Goal: Task Accomplishment & Management: Complete application form

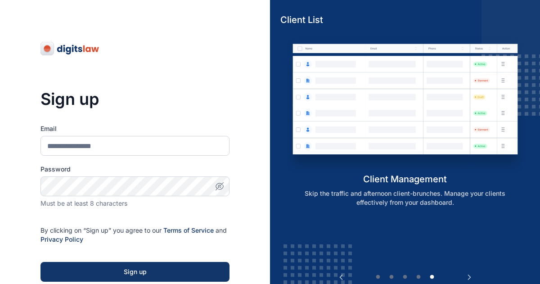
scroll to position [58, 0]
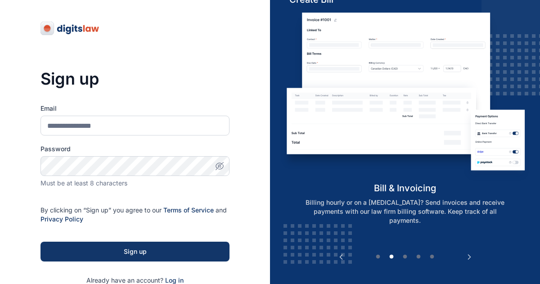
scroll to position [22, 0]
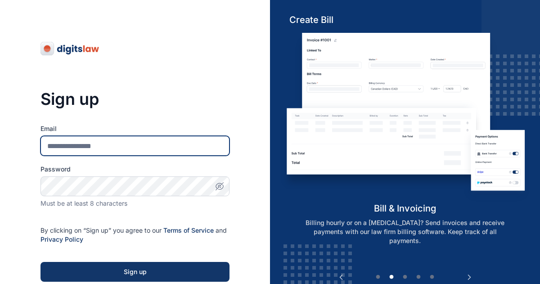
click at [72, 144] on input "Email" at bounding box center [134, 146] width 189 height 20
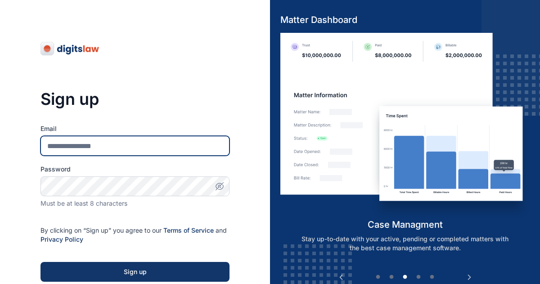
type input "**********"
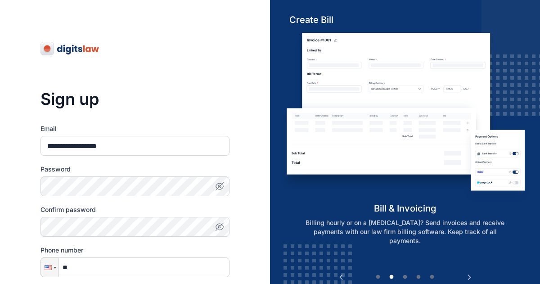
click at [221, 186] on icon "button" at bounding box center [219, 186] width 9 height 9
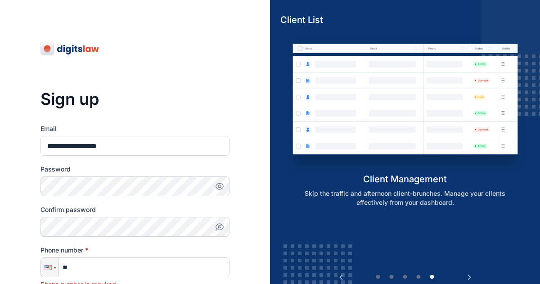
click at [189, 111] on div "**********" at bounding box center [134, 258] width 189 height 337
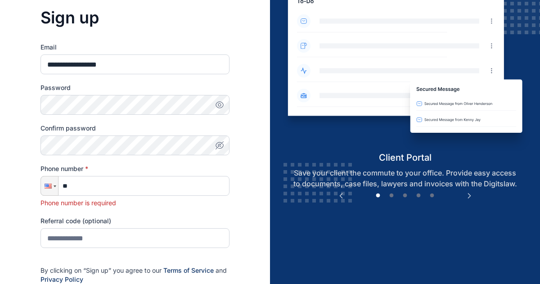
scroll to position [94, 0]
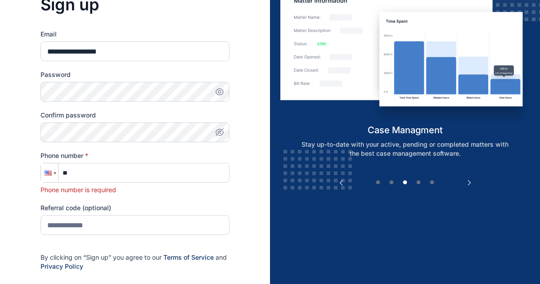
click at [54, 173] on div at bounding box center [55, 173] width 3 height 2
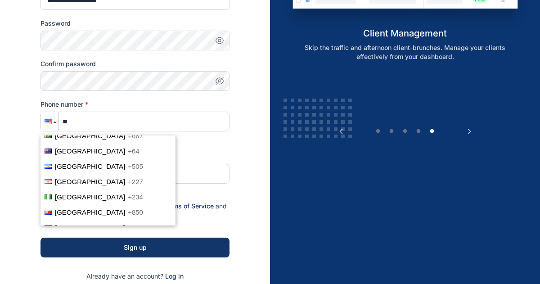
scroll to position [2068, 0]
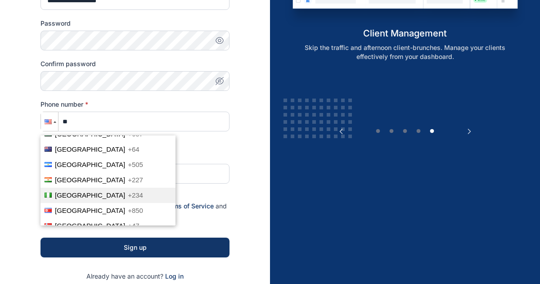
click at [74, 191] on span "Nigeria" at bounding box center [90, 195] width 70 height 8
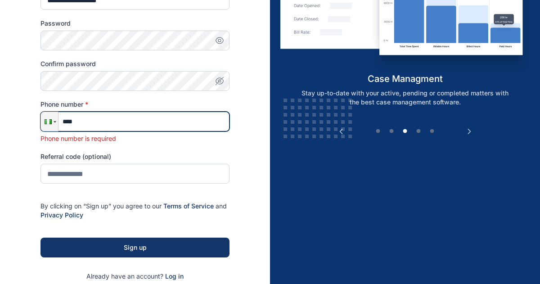
click at [100, 125] on input "****" at bounding box center [134, 122] width 189 height 20
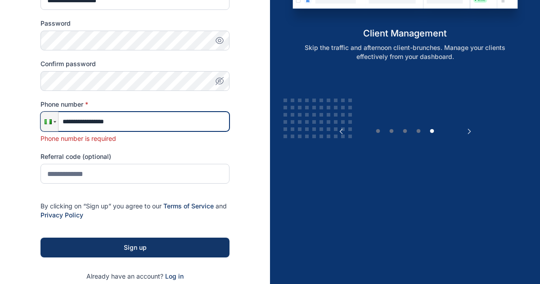
type input "**********"
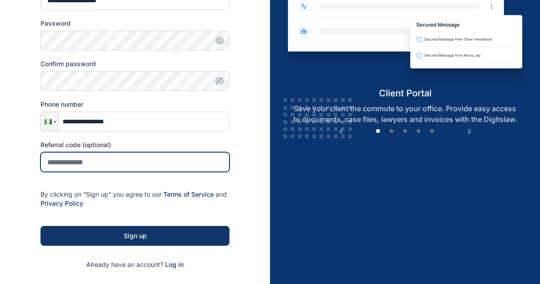
drag, startPoint x: 209, startPoint y: 178, endPoint x: 169, endPoint y: 175, distance: 39.7
click at [169, 175] on form "**********" at bounding box center [134, 123] width 189 height 291
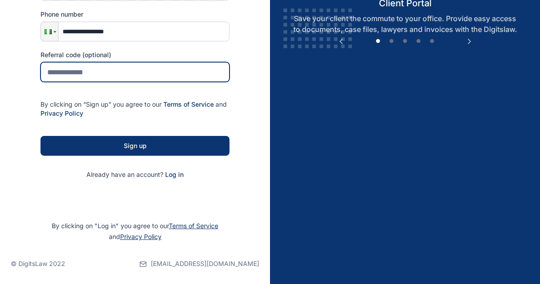
scroll to position [237, 0]
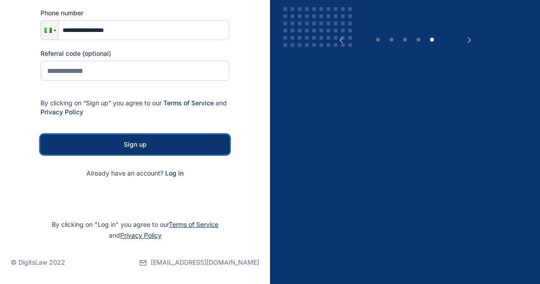
click at [144, 144] on div "Sign up" at bounding box center [135, 144] width 160 height 9
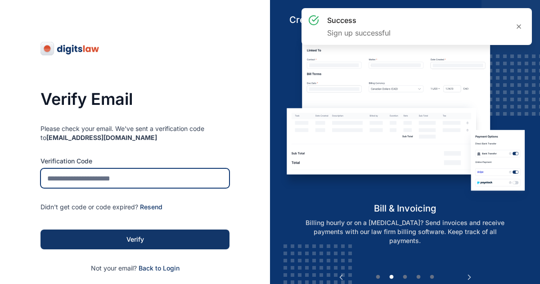
click at [85, 180] on input "tel" at bounding box center [134, 178] width 189 height 20
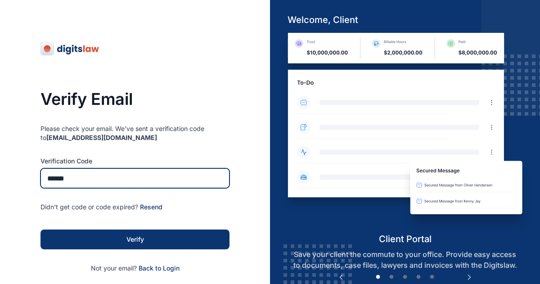
type input "******"
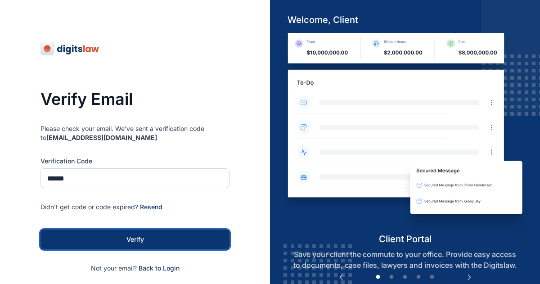
click at [129, 238] on div "Verify" at bounding box center [135, 239] width 160 height 9
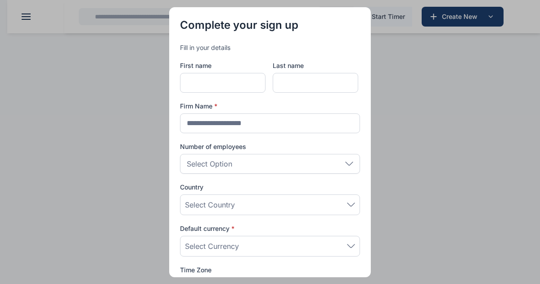
click at [244, 164] on div "Select Option" at bounding box center [270, 164] width 180 height 20
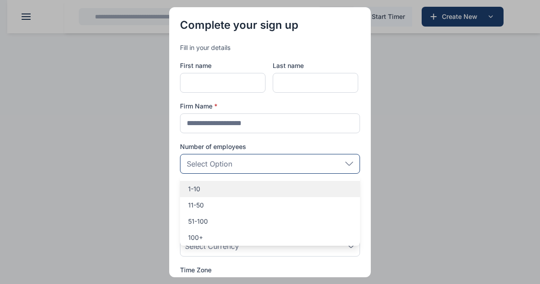
click at [220, 189] on p "1-10" at bounding box center [270, 188] width 164 height 9
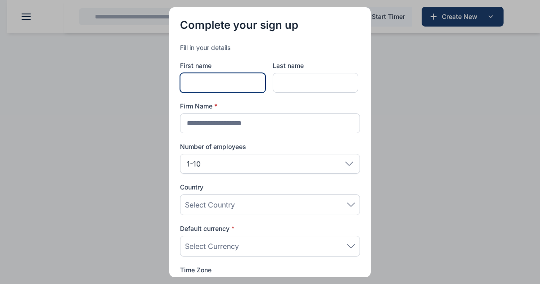
click at [225, 76] on input "text" at bounding box center [222, 83] width 85 height 20
type input "*******"
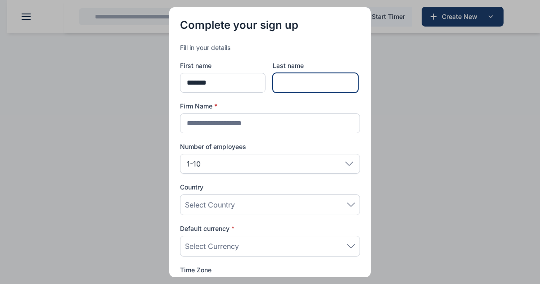
click at [298, 88] on input "text" at bounding box center [315, 83] width 85 height 20
type input "*******"
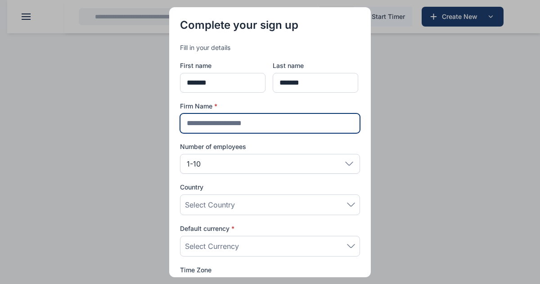
click at [277, 126] on input "text" at bounding box center [270, 123] width 180 height 20
type input "**********"
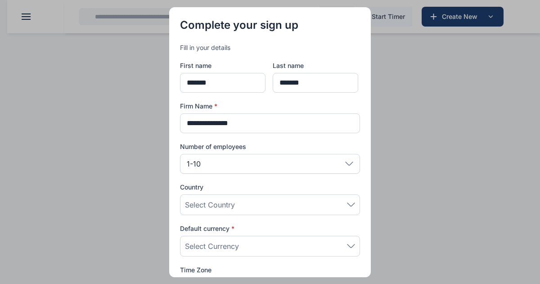
click at [252, 207] on div "Select Country" at bounding box center [270, 204] width 170 height 11
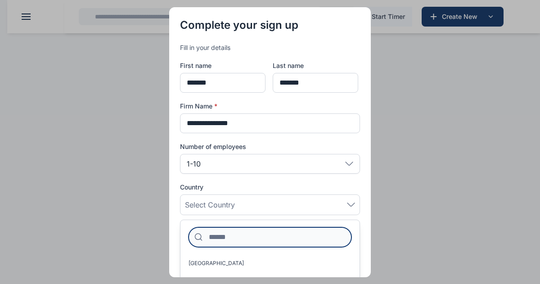
click at [240, 240] on input at bounding box center [270, 237] width 163 height 20
type input "*******"
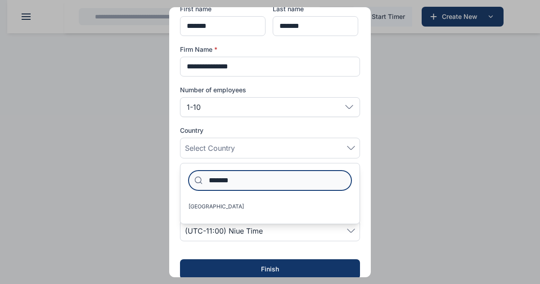
scroll to position [69, 0]
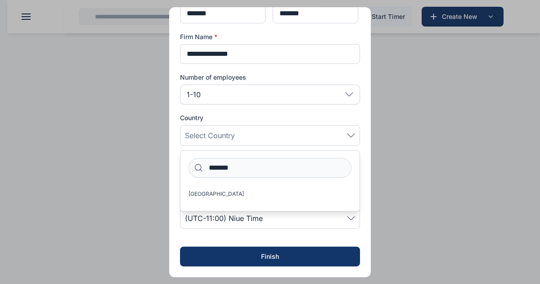
click at [250, 220] on span "(UTC-11:00) Niue Time" at bounding box center [224, 218] width 78 height 11
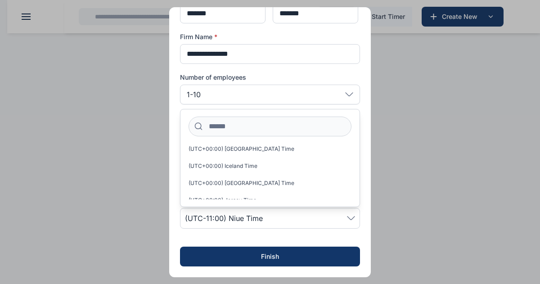
scroll to position [3203, 0]
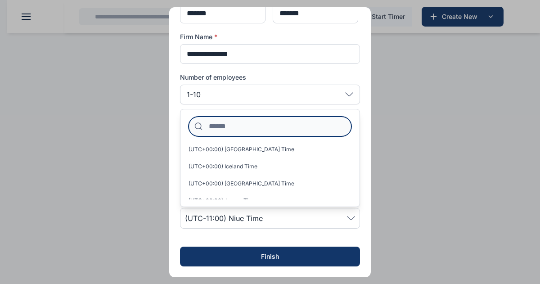
click at [224, 127] on input at bounding box center [270, 127] width 163 height 20
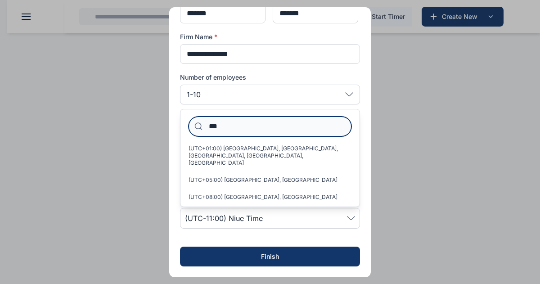
scroll to position [0, 0]
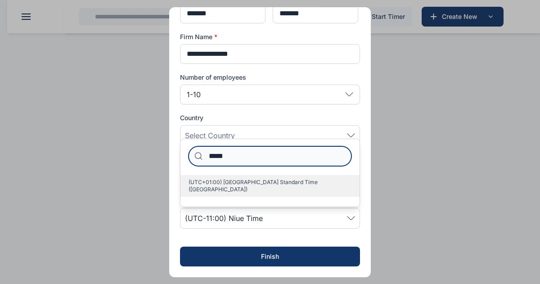
type input "*****"
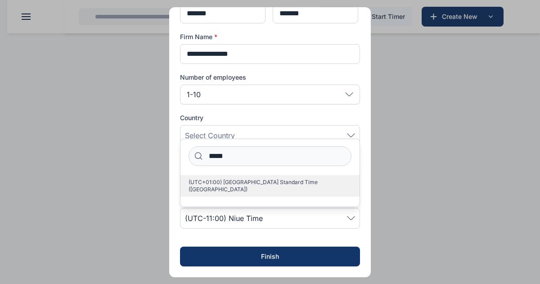
click at [234, 189] on span "(UTC+01:00) West Africa Standard Time (Lagos)" at bounding box center [267, 186] width 156 height 14
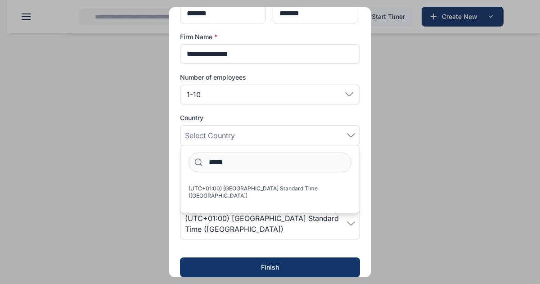
scroll to position [80, 0]
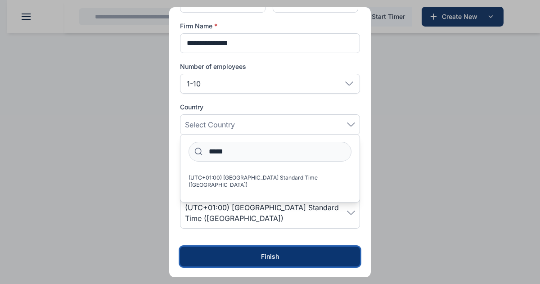
click at [268, 255] on div "Finish" at bounding box center [269, 256] width 151 height 9
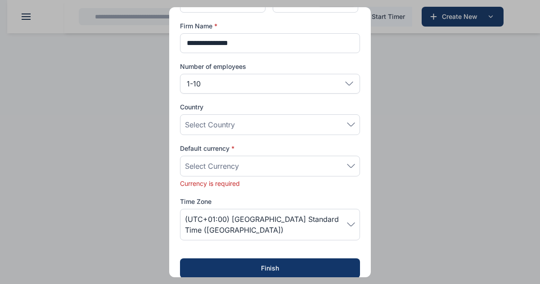
click at [246, 169] on div "Select Currency" at bounding box center [270, 166] width 170 height 11
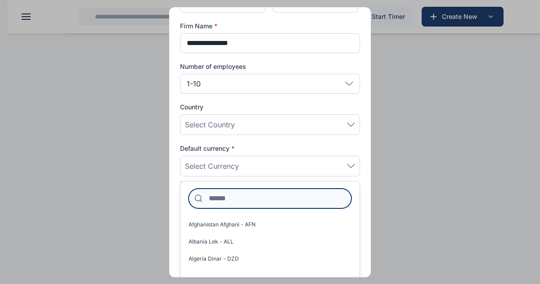
click at [233, 202] on input at bounding box center [270, 199] width 163 height 20
type input "***"
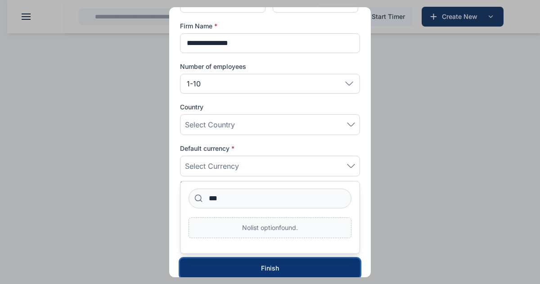
click at [262, 265] on div "Finish" at bounding box center [269, 268] width 151 height 9
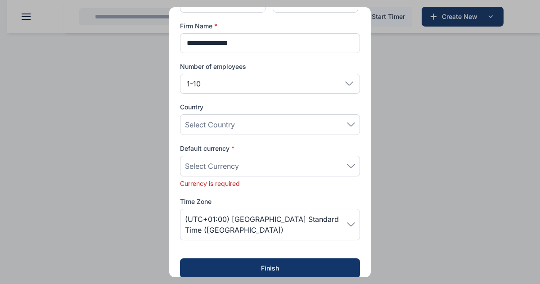
click at [237, 166] on span "Select Currency" at bounding box center [212, 166] width 54 height 11
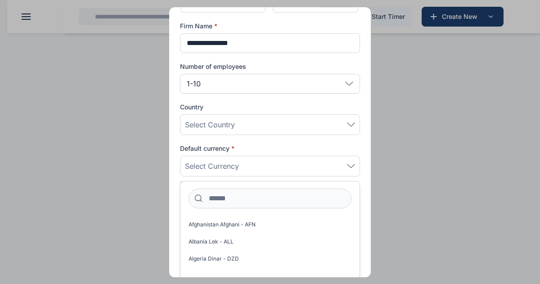
click at [235, 164] on span "Select Currency" at bounding box center [212, 166] width 54 height 11
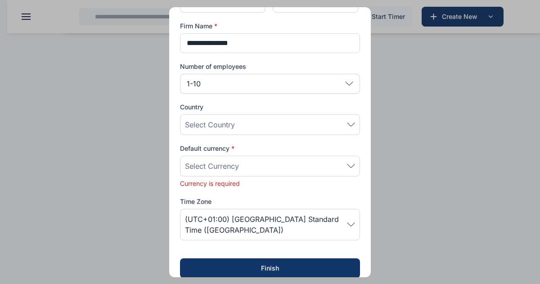
click at [235, 164] on span "Select Currency" at bounding box center [212, 166] width 54 height 11
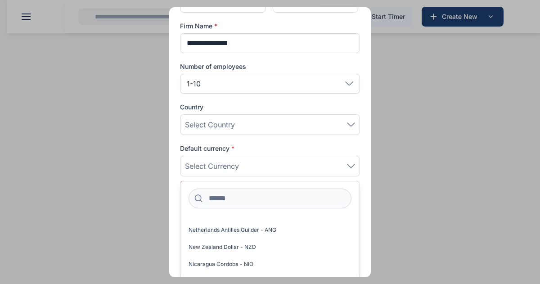
scroll to position [1885, 0]
click at [230, 276] on span "Nigeria Naira - ₦" at bounding box center [210, 279] width 43 height 7
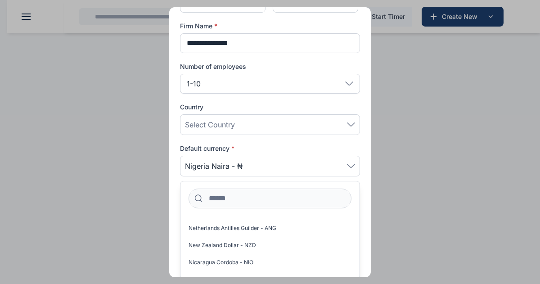
click at [230, 276] on span "Nigeria Naira - ₦" at bounding box center [210, 279] width 43 height 7
click at [239, 272] on label "Nigeria Naira - ₦" at bounding box center [269, 279] width 179 height 14
click at [306, 272] on label "Nigeria Naira - ₦" at bounding box center [269, 279] width 179 height 14
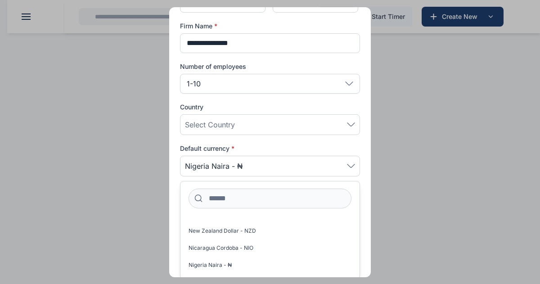
scroll to position [1899, 0]
click at [236, 258] on label "Nigeria Naira - ₦" at bounding box center [269, 265] width 179 height 14
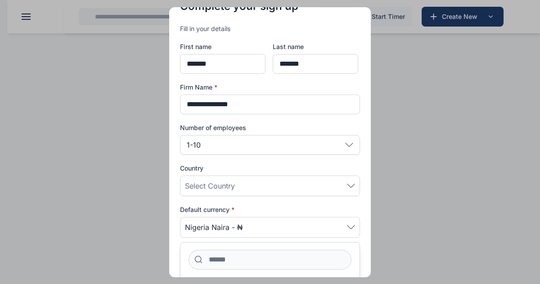
scroll to position [0, 0]
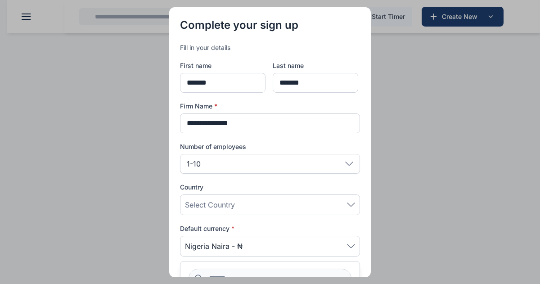
click at [250, 207] on div "Select Country" at bounding box center [270, 204] width 170 height 11
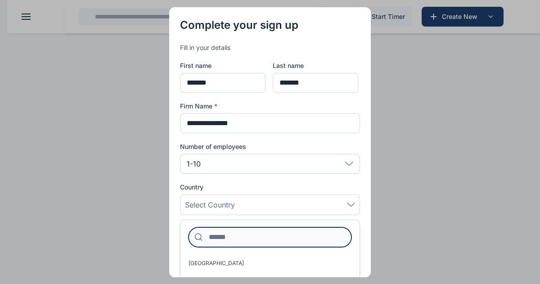
click at [232, 233] on input at bounding box center [270, 237] width 163 height 20
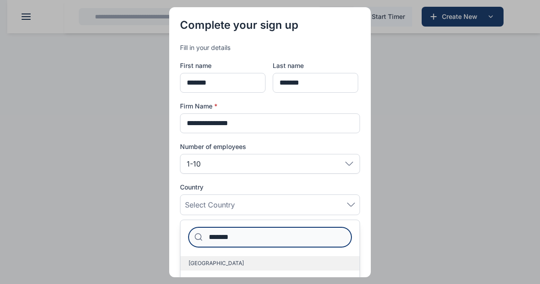
type input "*******"
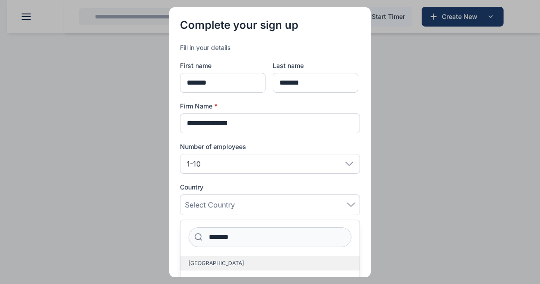
click at [206, 262] on span "Nigeria" at bounding box center [216, 263] width 55 height 7
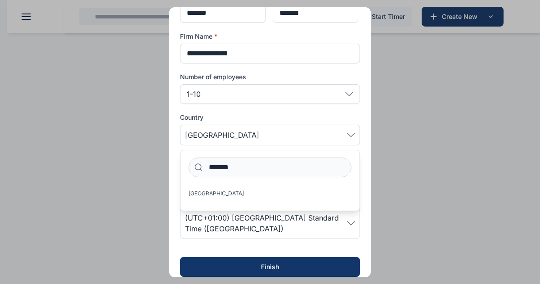
scroll to position [80, 0]
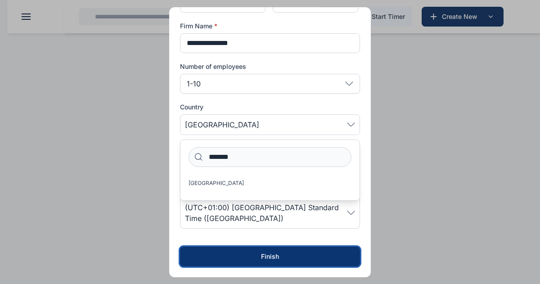
click at [273, 258] on div "Finish" at bounding box center [269, 256] width 151 height 9
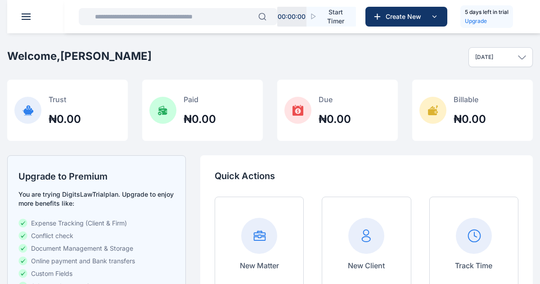
click at [259, 256] on div "New Matter" at bounding box center [259, 244] width 39 height 53
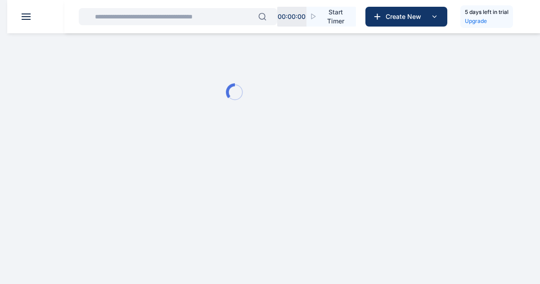
click at [262, 164] on html "00 : 00 : 00 Start Timer Create New 5 days left in trial Upgrade AO [PERSON_NAM…" at bounding box center [270, 82] width 540 height 164
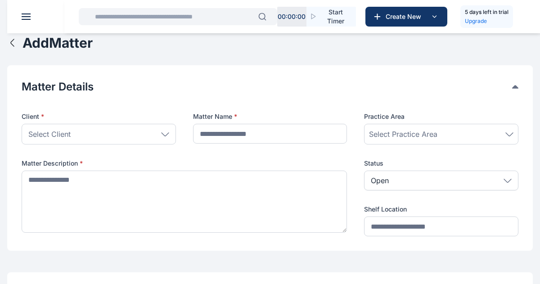
click at [163, 138] on div "Select Client" at bounding box center [99, 134] width 154 height 21
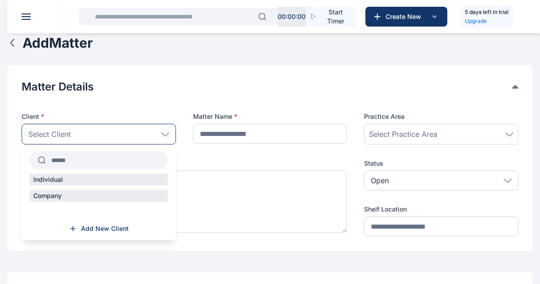
click at [163, 138] on div "Select Client" at bounding box center [99, 134] width 154 height 21
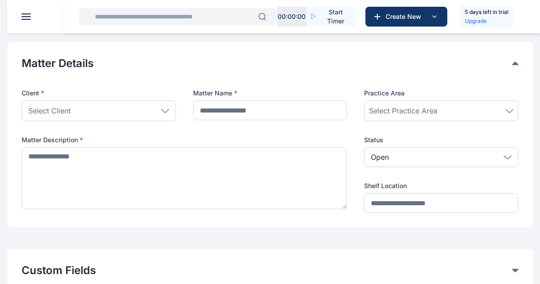
scroll to position [24, 0]
click at [414, 107] on span "Select Practice Area" at bounding box center [403, 109] width 68 height 11
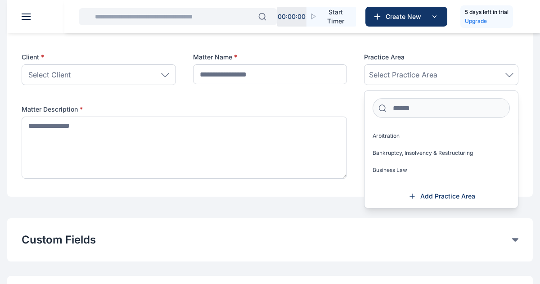
scroll to position [69, 0]
click at [321, 48] on div at bounding box center [270, 42] width 497 height 14
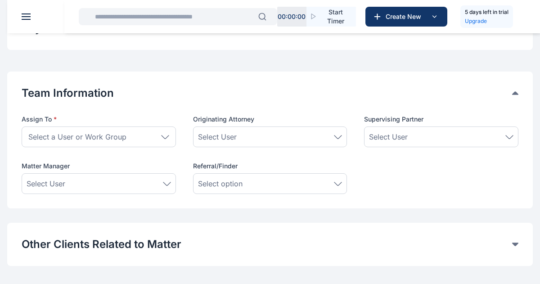
scroll to position [309, 0]
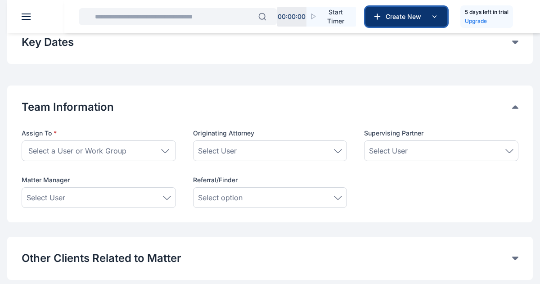
click at [434, 19] on icon at bounding box center [434, 16] width 11 height 11
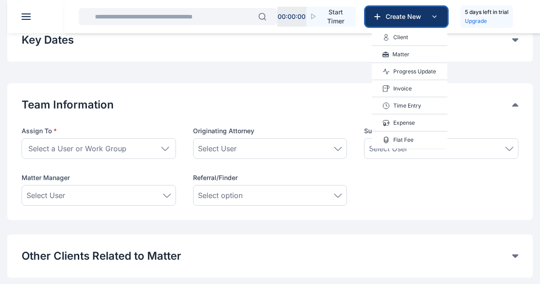
scroll to position [307, 0]
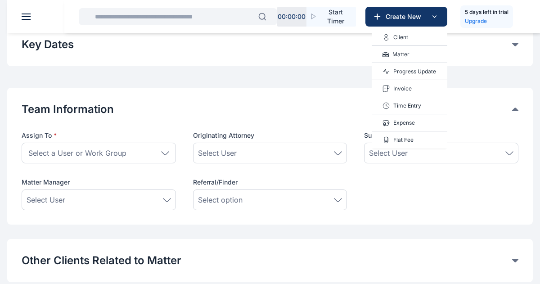
click at [397, 54] on p "Matter" at bounding box center [400, 54] width 17 height 9
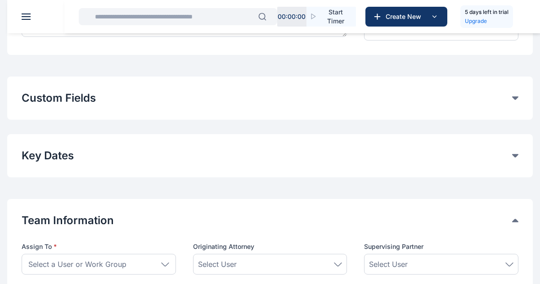
scroll to position [0, 0]
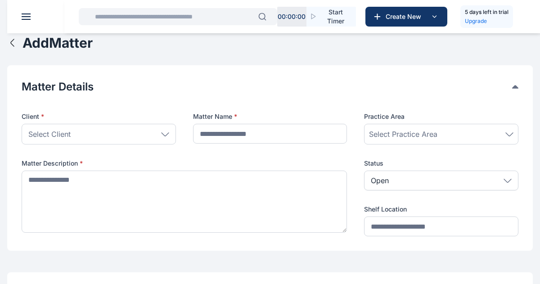
click at [29, 16] on span at bounding box center [26, 16] width 9 height 1
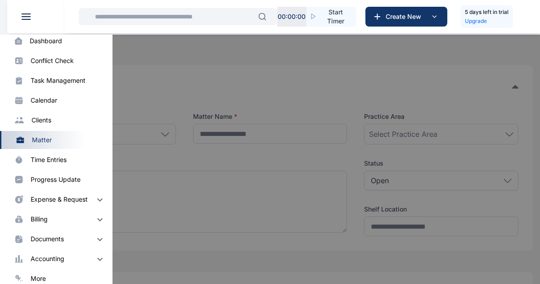
scroll to position [51, 0]
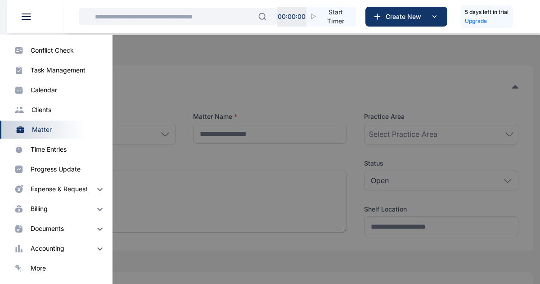
click at [71, 247] on div "accounting" at bounding box center [68, 248] width 75 height 11
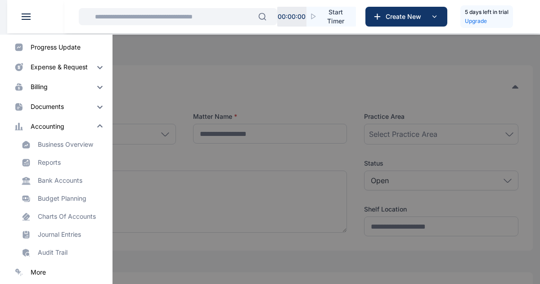
scroll to position [177, 0]
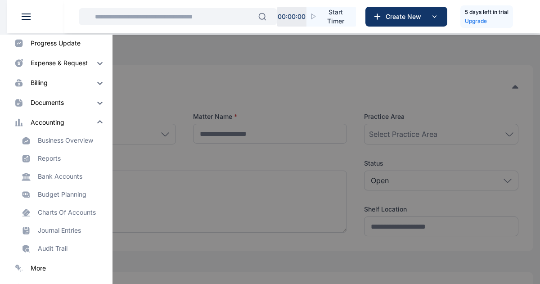
click at [52, 105] on div "documents" at bounding box center [47, 102] width 33 height 9
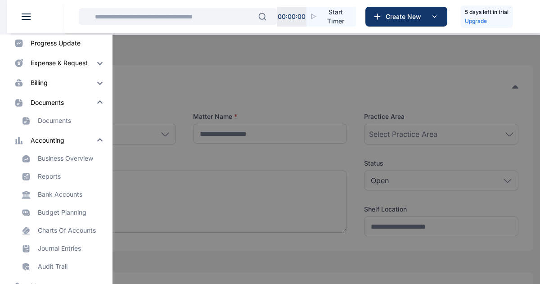
click at [44, 85] on div "billing" at bounding box center [39, 82] width 17 height 9
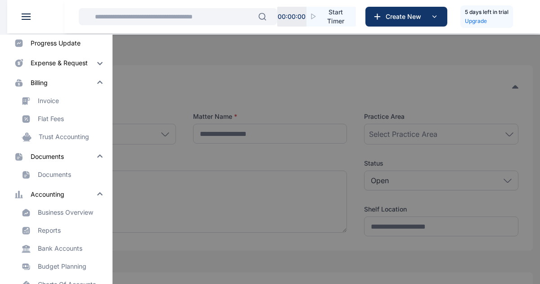
click at [54, 103] on div "Invoice" at bounding box center [48, 100] width 21 height 9
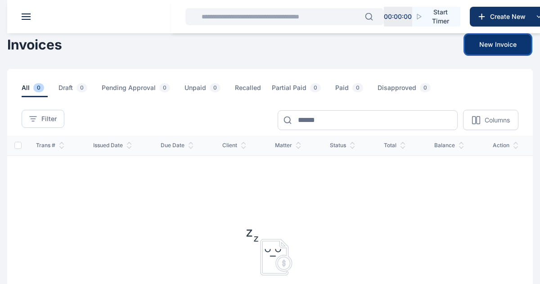
click at [490, 49] on button "New Invoice" at bounding box center [498, 45] width 66 height 20
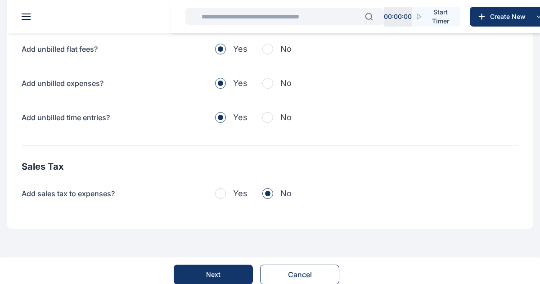
scroll to position [341, 0]
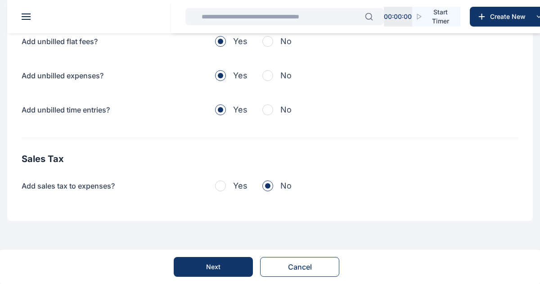
click at [301, 266] on button "Cancel" at bounding box center [299, 267] width 79 height 20
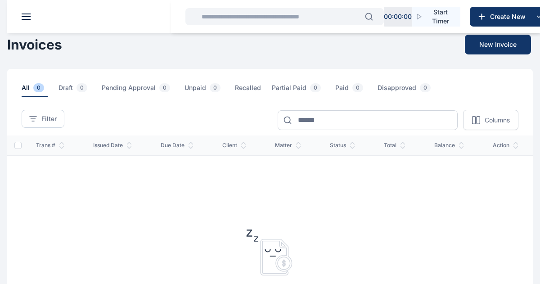
click at [26, 20] on header "A O" at bounding box center [277, 16] width 540 height 33
click at [509, 15] on span "Create New" at bounding box center [509, 16] width 47 height 9
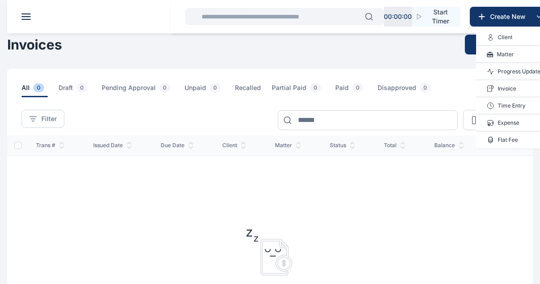
click at [503, 40] on p "Client" at bounding box center [505, 37] width 15 height 9
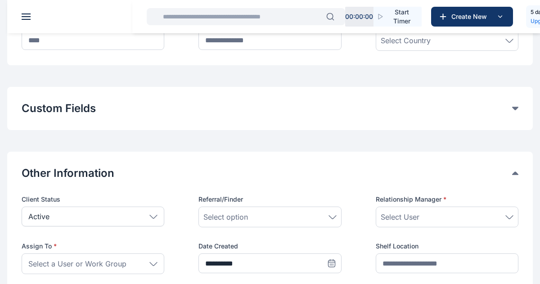
scroll to position [295, 0]
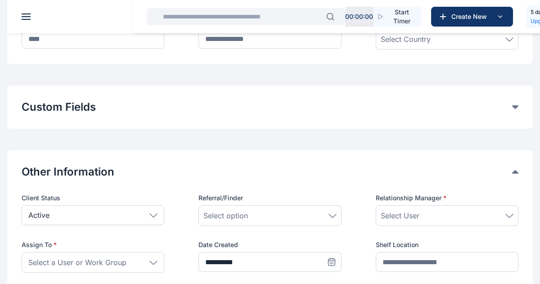
click at [519, 107] on div "Custom Fields Add Custom Fields" at bounding box center [270, 106] width 526 height 43
click at [516, 107] on icon at bounding box center [515, 107] width 6 height 4
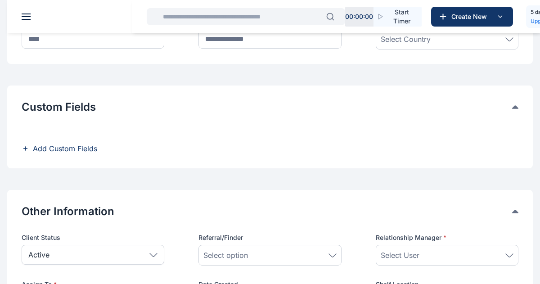
click at [516, 107] on icon at bounding box center [515, 107] width 6 height 4
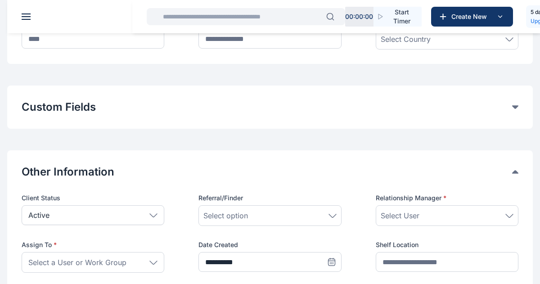
click at [516, 107] on icon at bounding box center [515, 107] width 6 height 4
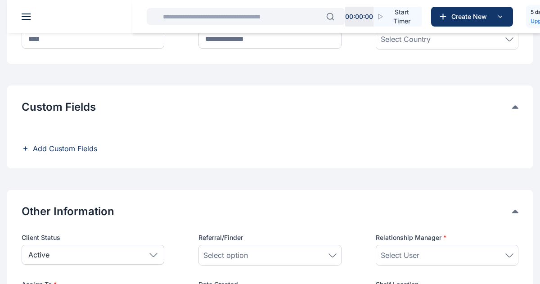
click at [516, 107] on icon at bounding box center [515, 107] width 6 height 4
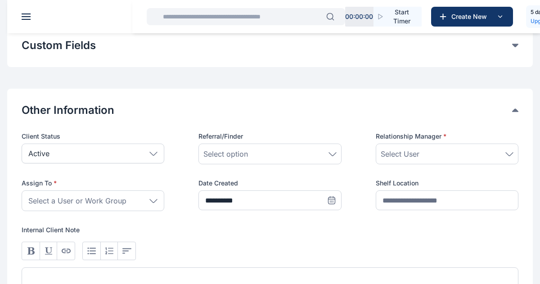
scroll to position [357, 0]
click at [156, 152] on icon at bounding box center [153, 152] width 7 height 3
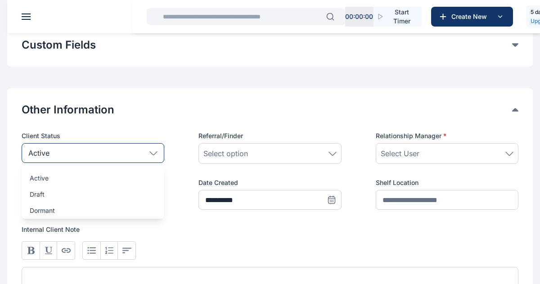
click at [156, 152] on icon at bounding box center [153, 152] width 7 height 3
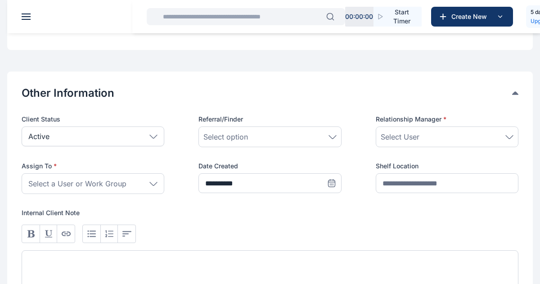
scroll to position [376, 0]
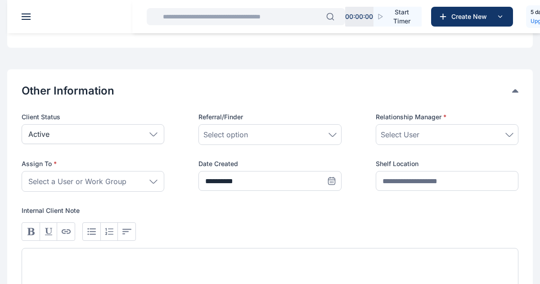
click at [504, 134] on div "Select User" at bounding box center [447, 134] width 133 height 11
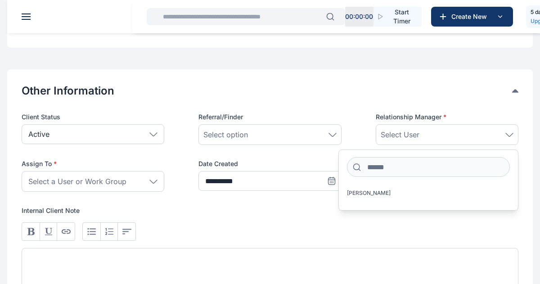
click at [504, 134] on div "Select User" at bounding box center [447, 134] width 133 height 11
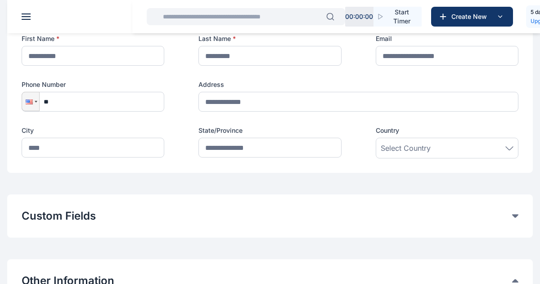
scroll to position [0, 0]
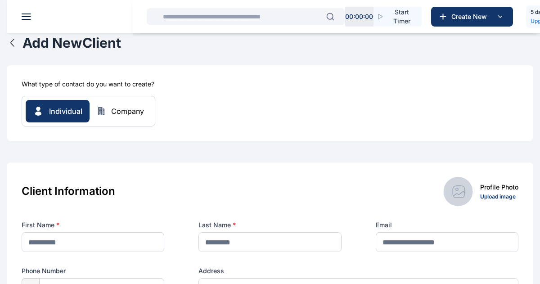
click at [27, 13] on span at bounding box center [26, 13] width 9 height 1
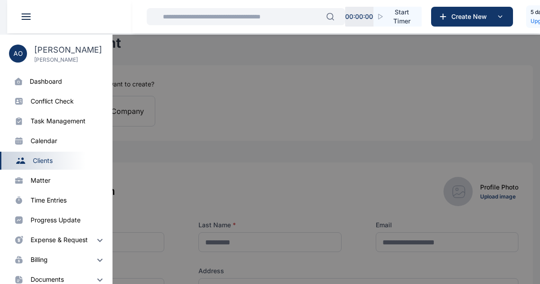
click at [61, 126] on div "Task Management task management" at bounding box center [56, 121] width 112 height 18
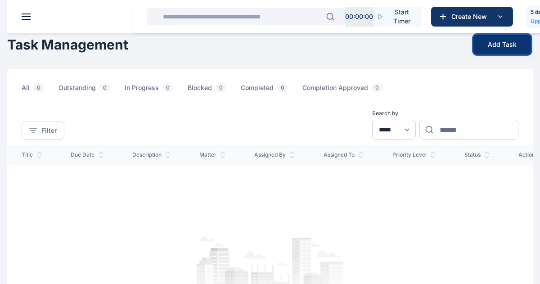
click at [490, 47] on button "Add Task" at bounding box center [502, 45] width 58 height 20
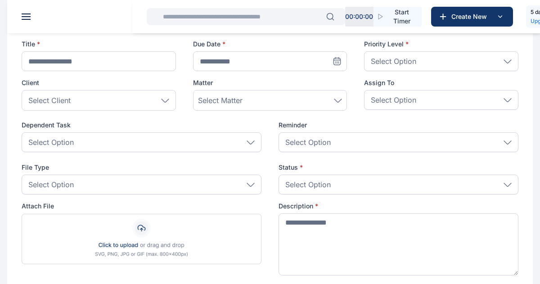
scroll to position [153, 0]
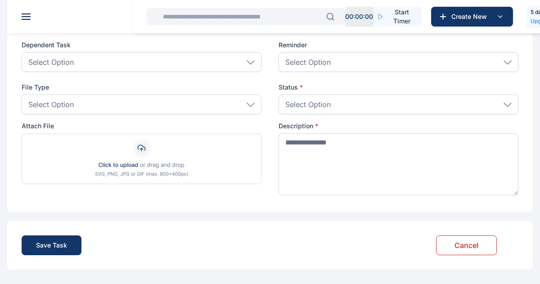
click at [250, 107] on div "Select Option" at bounding box center [142, 104] width 240 height 20
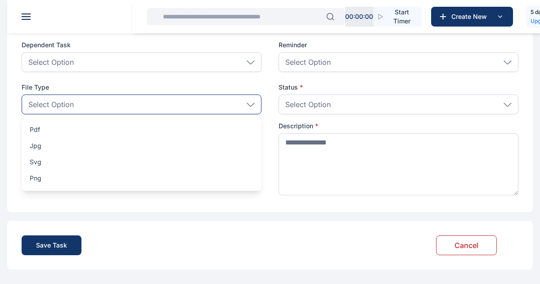
click at [250, 107] on div "Select Option" at bounding box center [142, 104] width 240 height 20
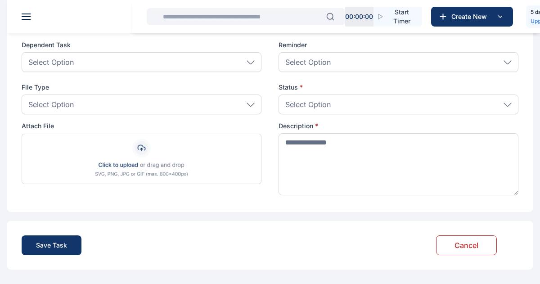
click at [249, 59] on div "Select Option" at bounding box center [142, 62] width 240 height 20
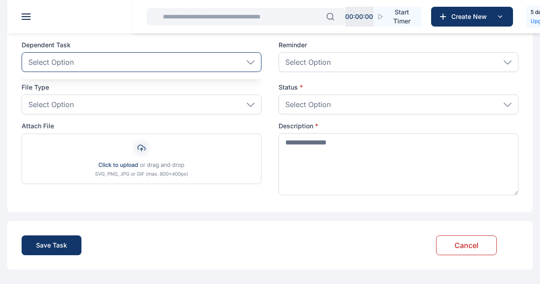
click at [249, 59] on div "Select Option" at bounding box center [142, 62] width 240 height 20
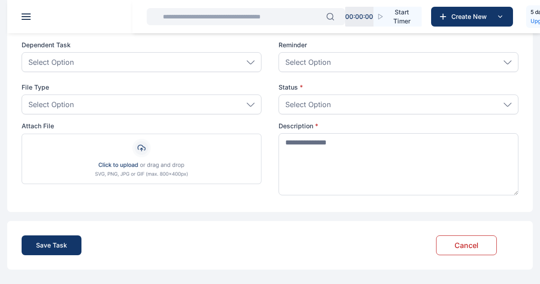
click at [370, 67] on div "Select Option" at bounding box center [399, 62] width 240 height 20
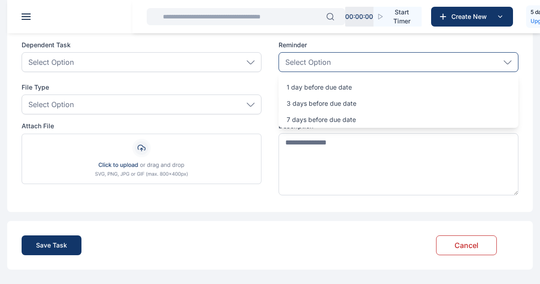
scroll to position [151, 0]
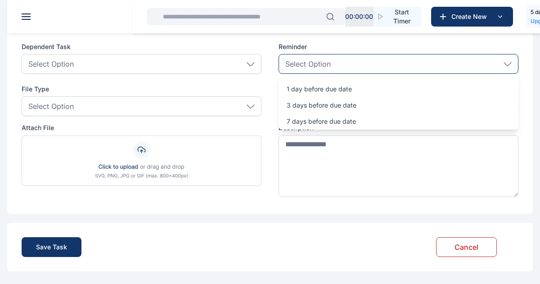
click at [261, 48] on div "Dependent Task Select Option Reminder Select Option 1 day before due date 3 day…" at bounding box center [270, 59] width 497 height 35
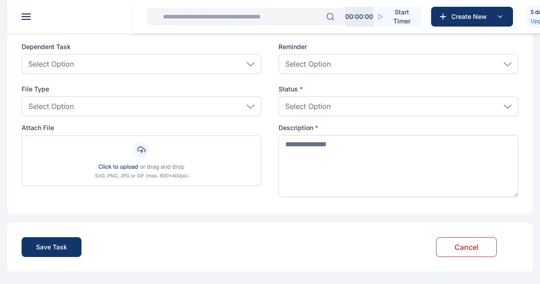
click at [324, 110] on p "Select Option" at bounding box center [307, 106] width 45 height 11
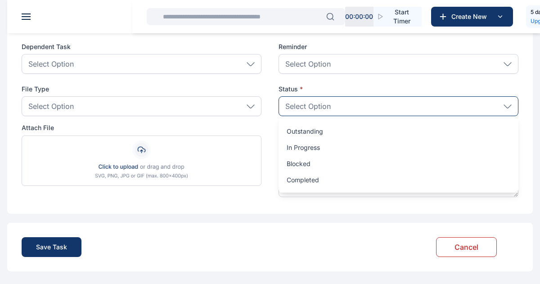
click at [324, 110] on p "Select Option" at bounding box center [307, 106] width 45 height 11
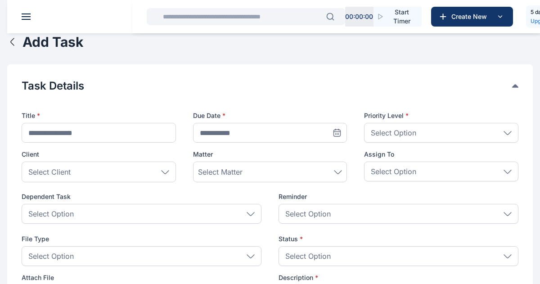
scroll to position [0, 0]
click at [26, 19] on span at bounding box center [26, 19] width 9 height 1
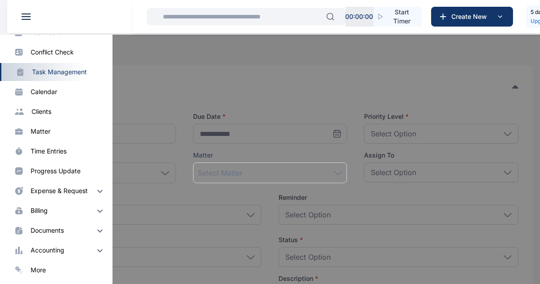
scroll to position [51, 0]
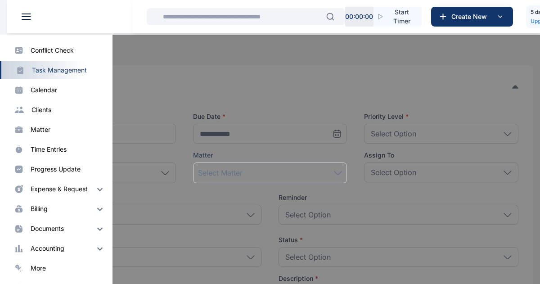
click at [62, 231] on div "documents" at bounding box center [47, 228] width 33 height 9
click at [227, 27] on div "00 : 00 : 00 Start Timer Create New 5 days left in trial Upgrade" at bounding box center [336, 16] width 408 height 33
click at [42, 131] on div "matter" at bounding box center [41, 129] width 20 height 9
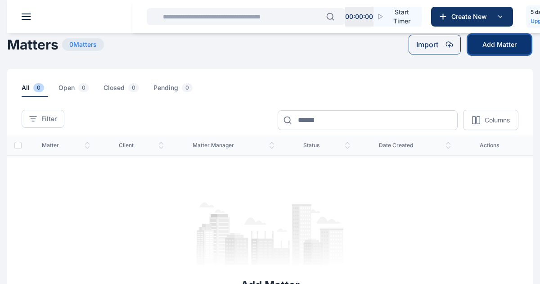
click at [509, 46] on button "Add Matter" at bounding box center [499, 45] width 63 height 20
